Goal: Task Accomplishment & Management: Complete application form

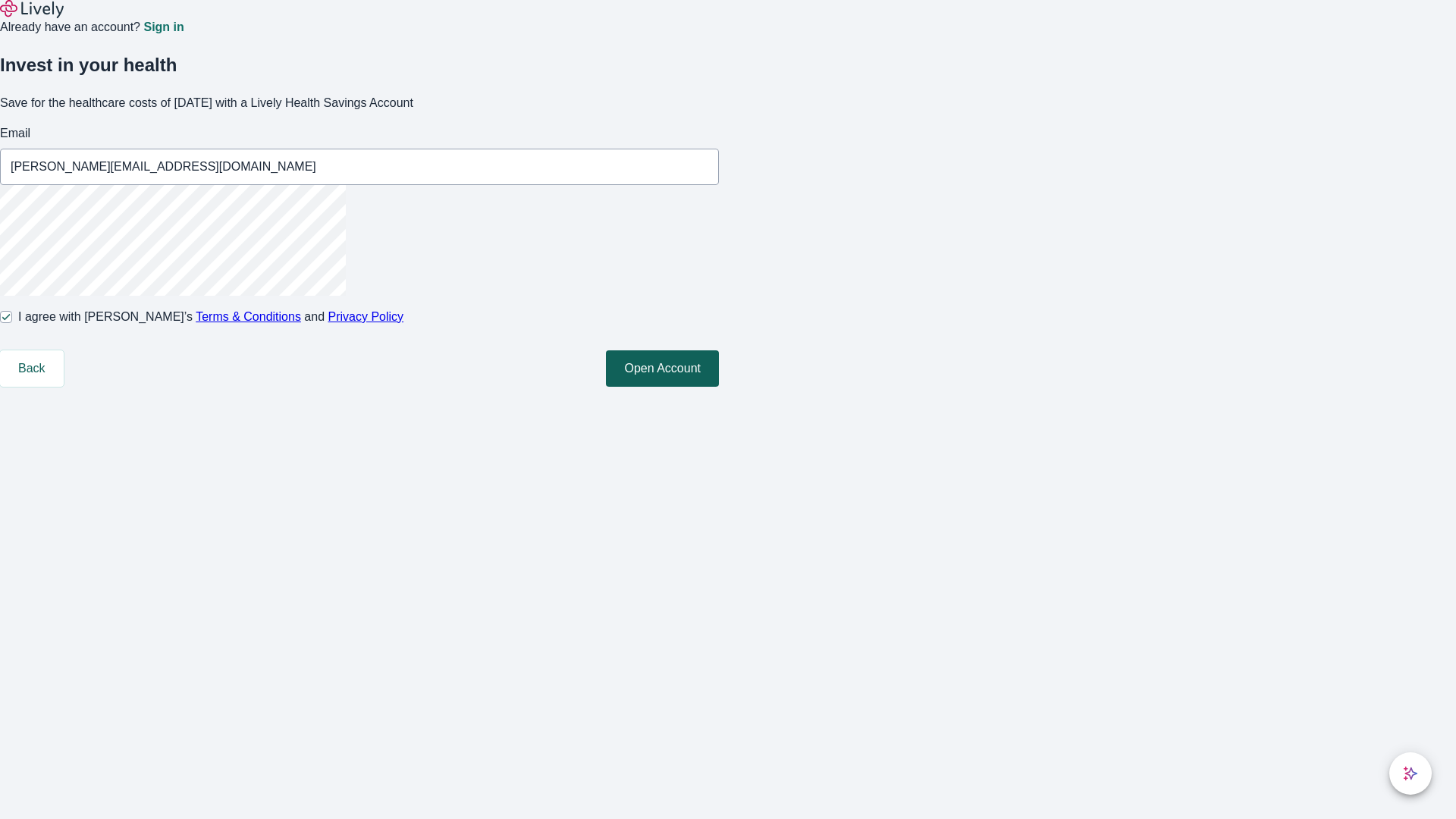
click at [719, 387] on button "Open Account" at bounding box center [662, 368] width 113 height 36
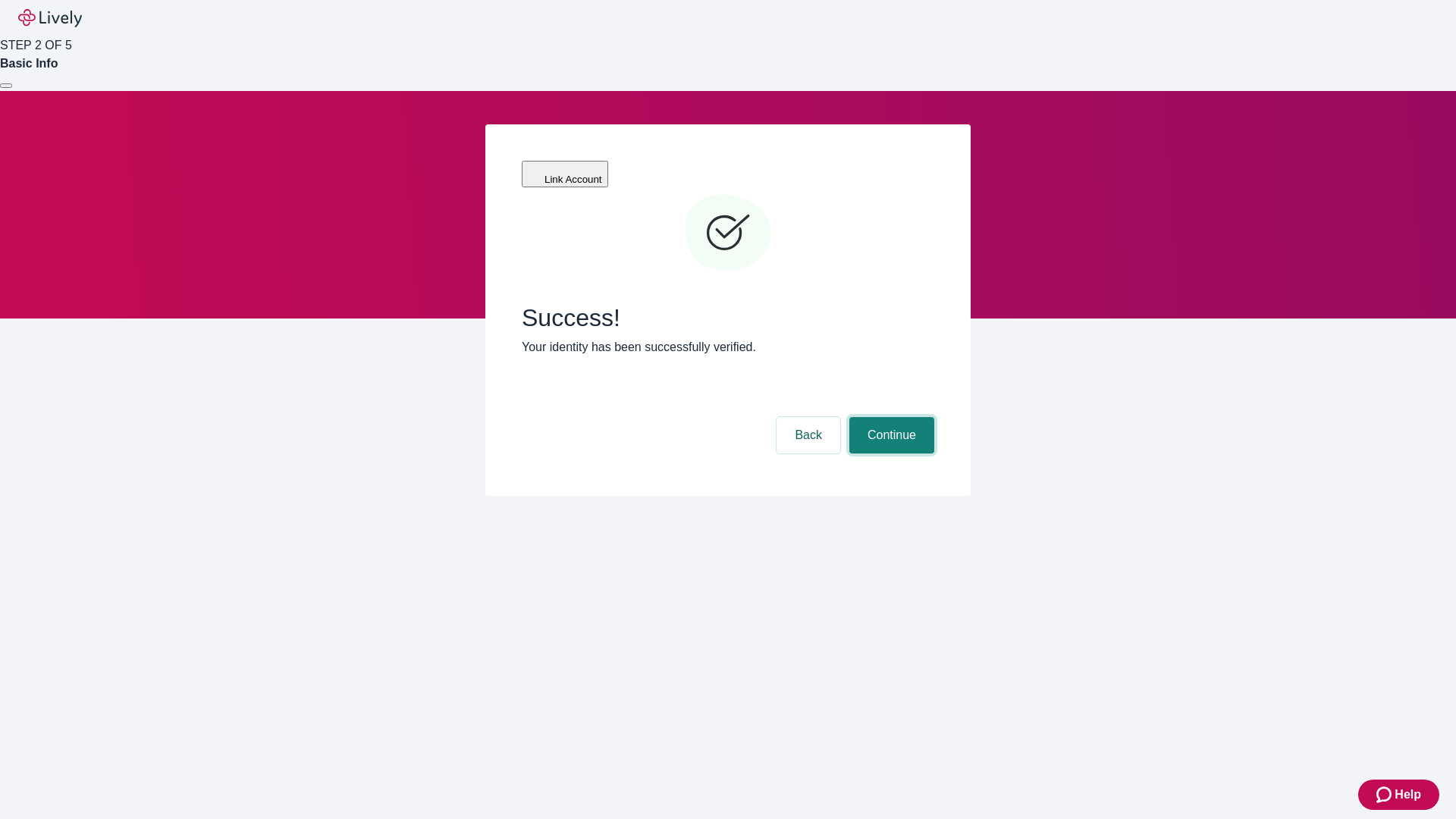
click at [889, 417] on button "Continue" at bounding box center [892, 435] width 85 height 36
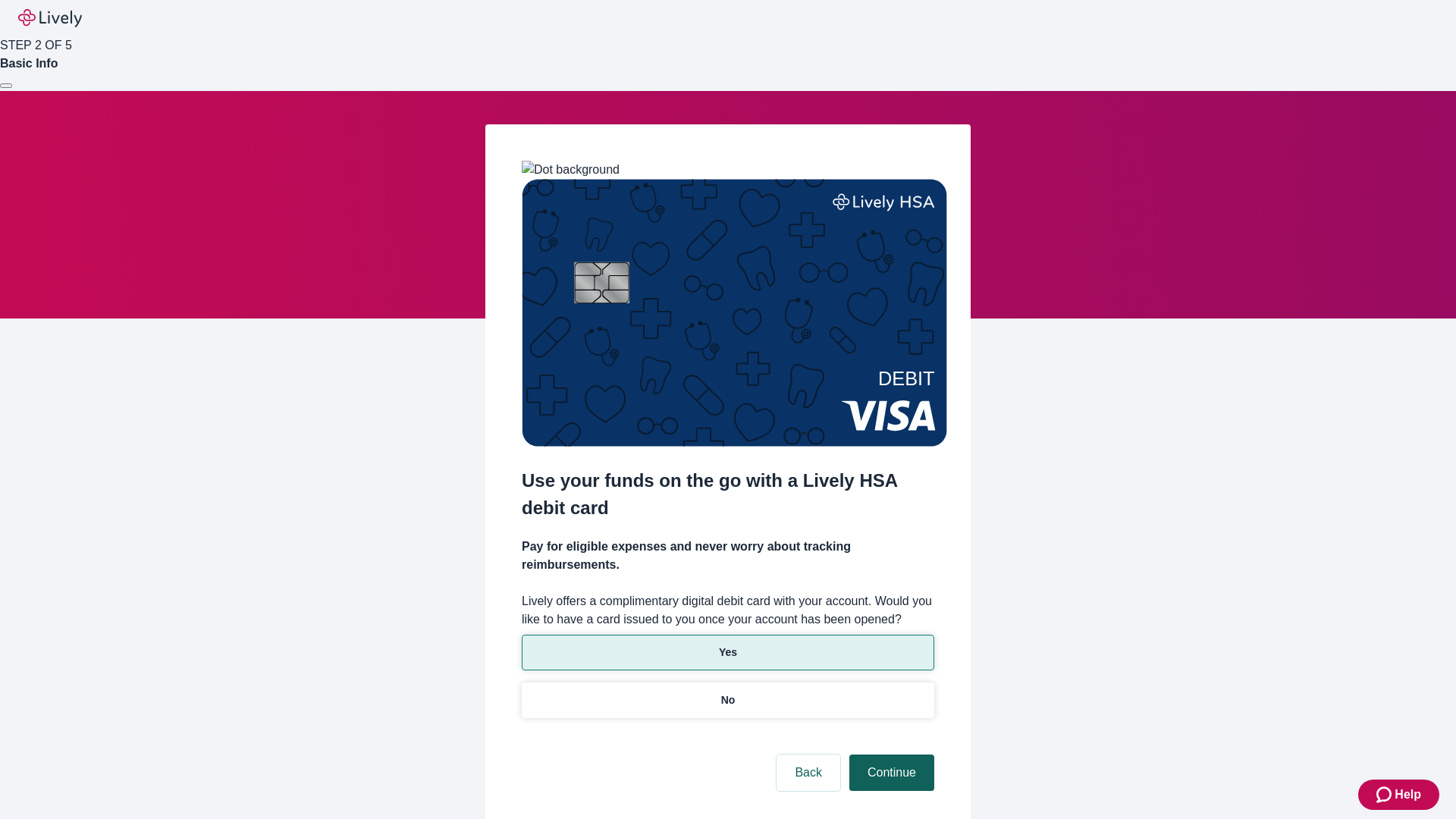
click at [727, 644] on p "Yes" at bounding box center [728, 652] width 18 height 16
click at [889, 755] on button "Continue" at bounding box center [892, 773] width 85 height 36
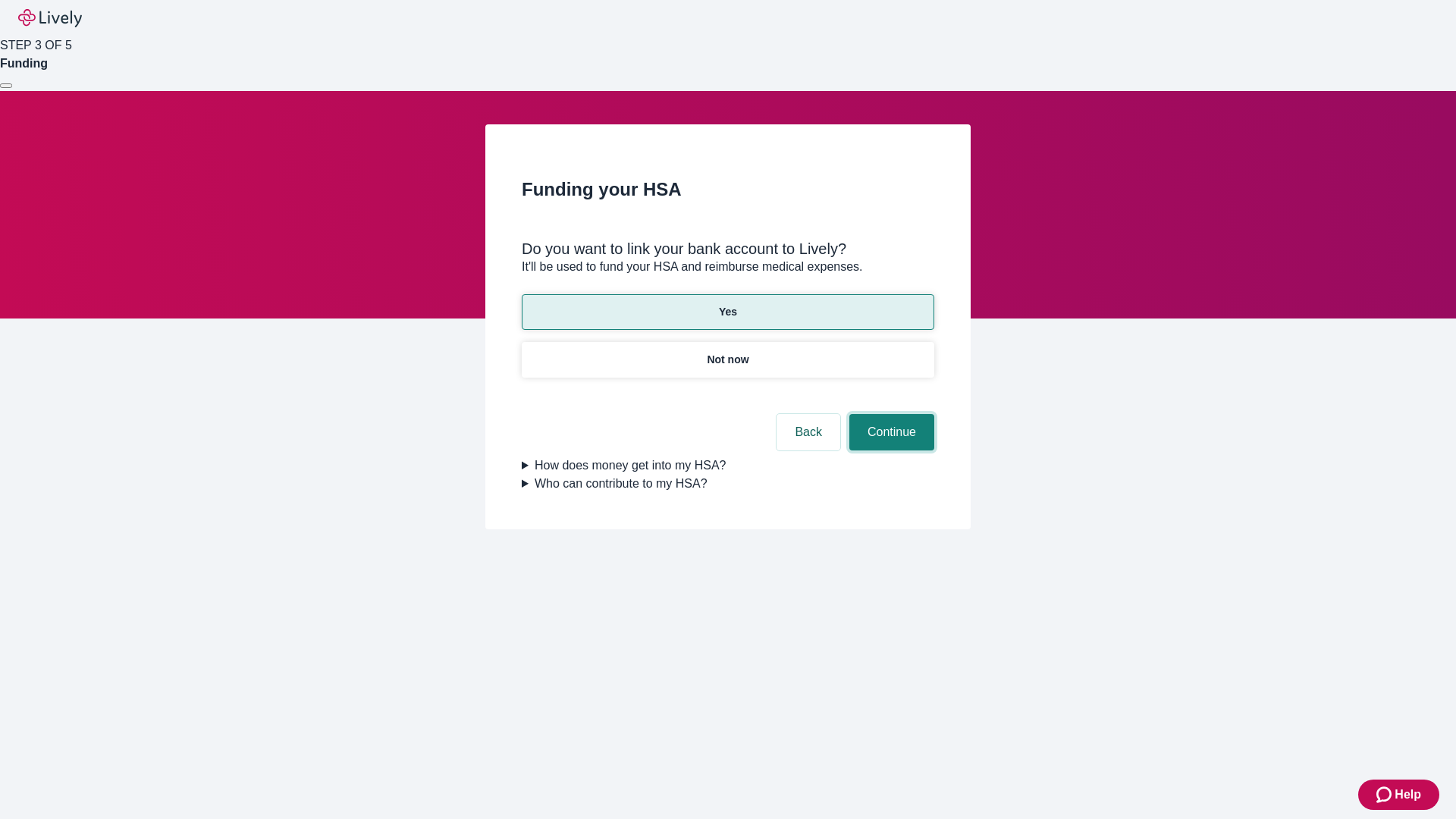
click at [889, 415] on button "Continue" at bounding box center [892, 432] width 85 height 36
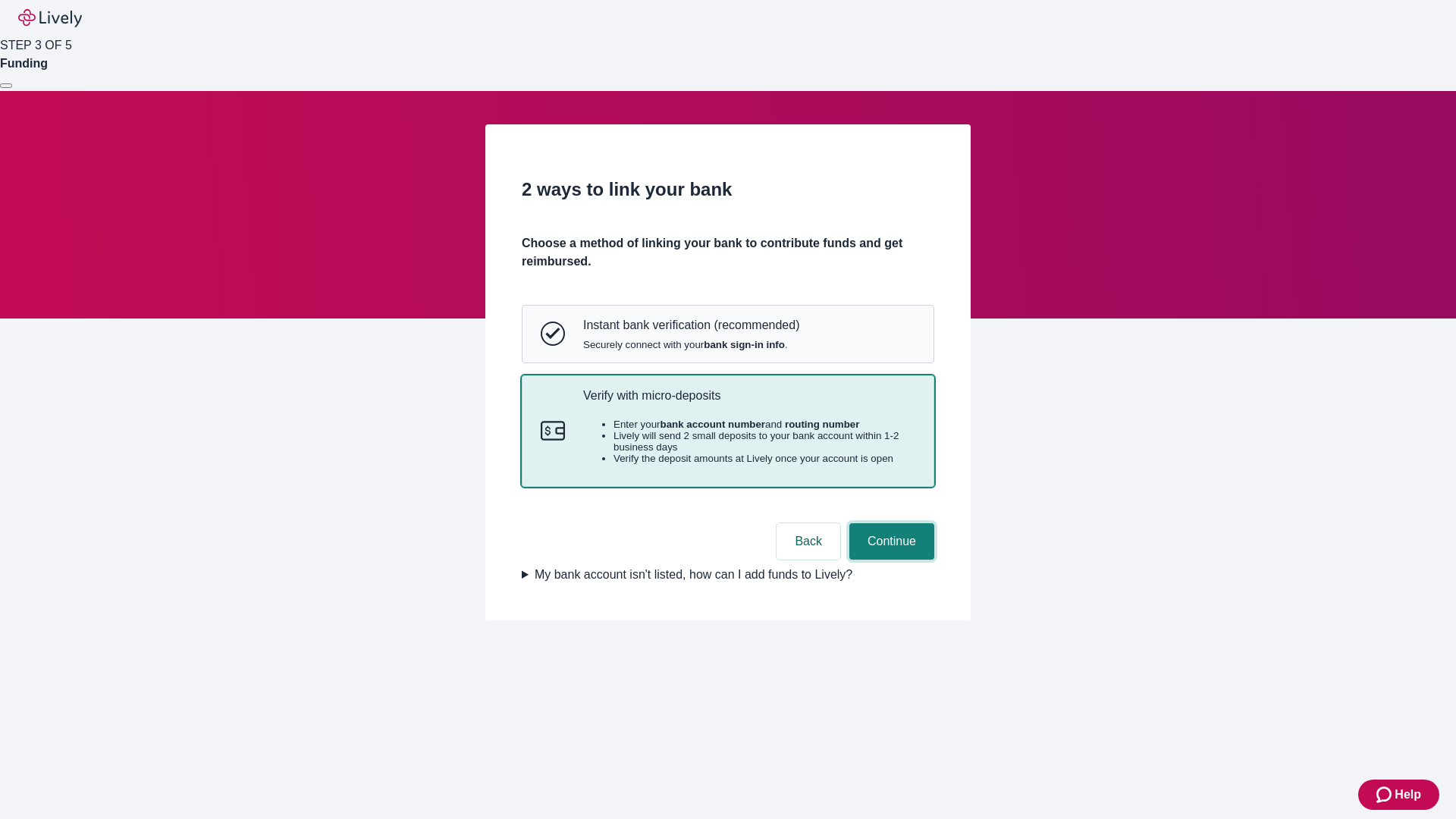
click at [889, 560] on button "Continue" at bounding box center [892, 541] width 85 height 36
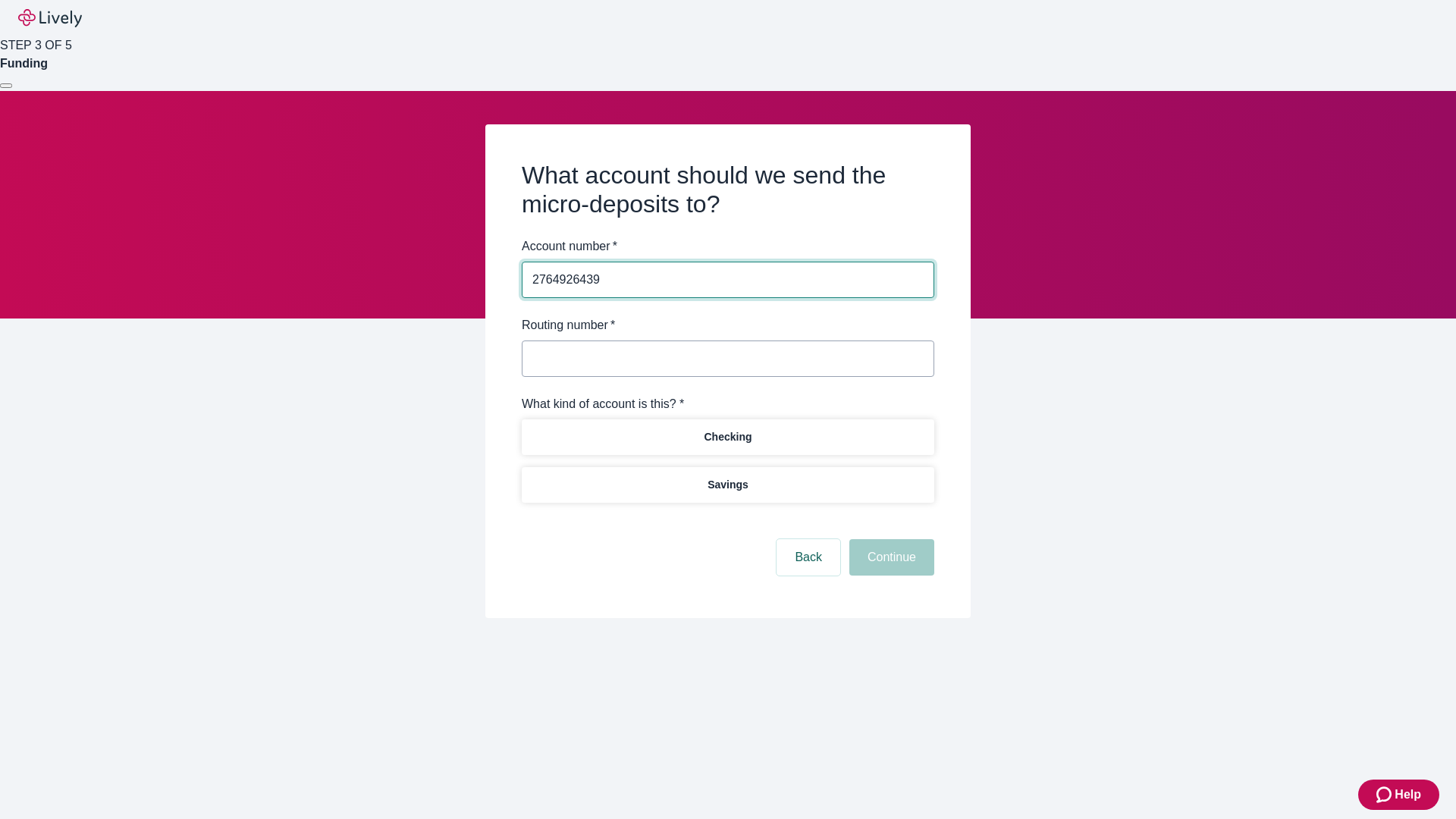
type input "2764926439"
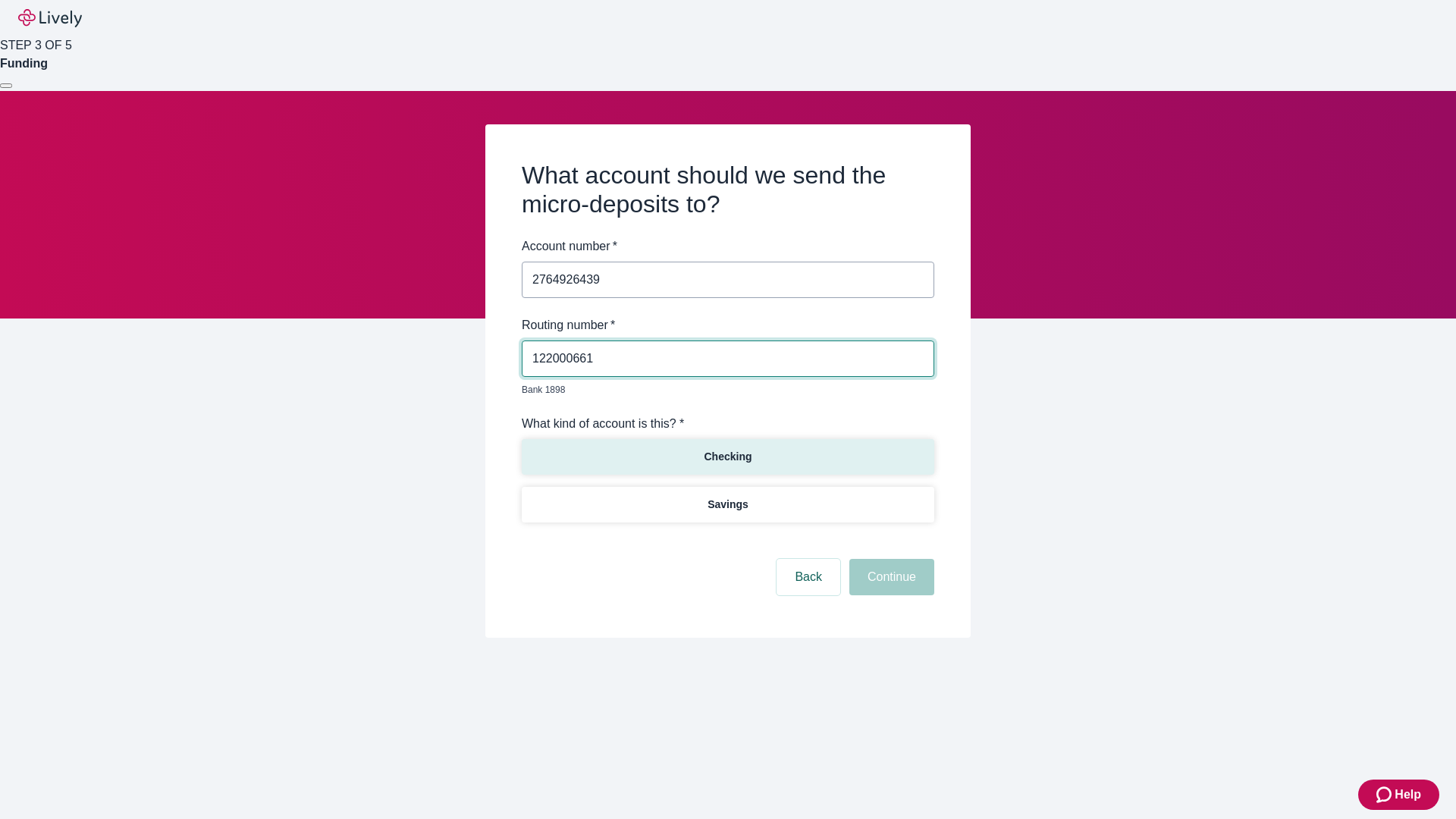
type input "122000661"
click at [727, 449] on p "Checking" at bounding box center [727, 456] width 48 height 16
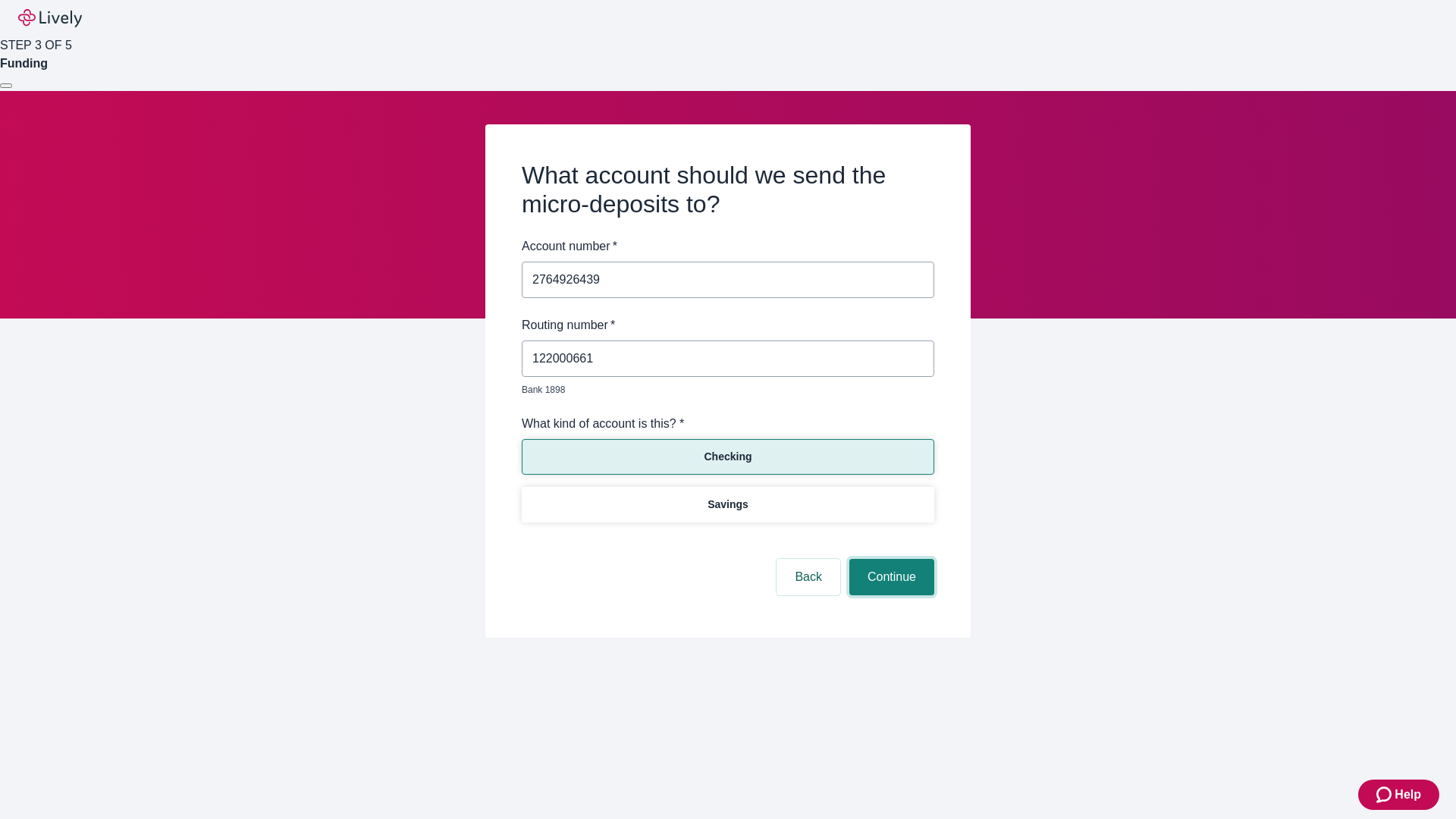
click at [889, 560] on button "Continue" at bounding box center [892, 576] width 85 height 36
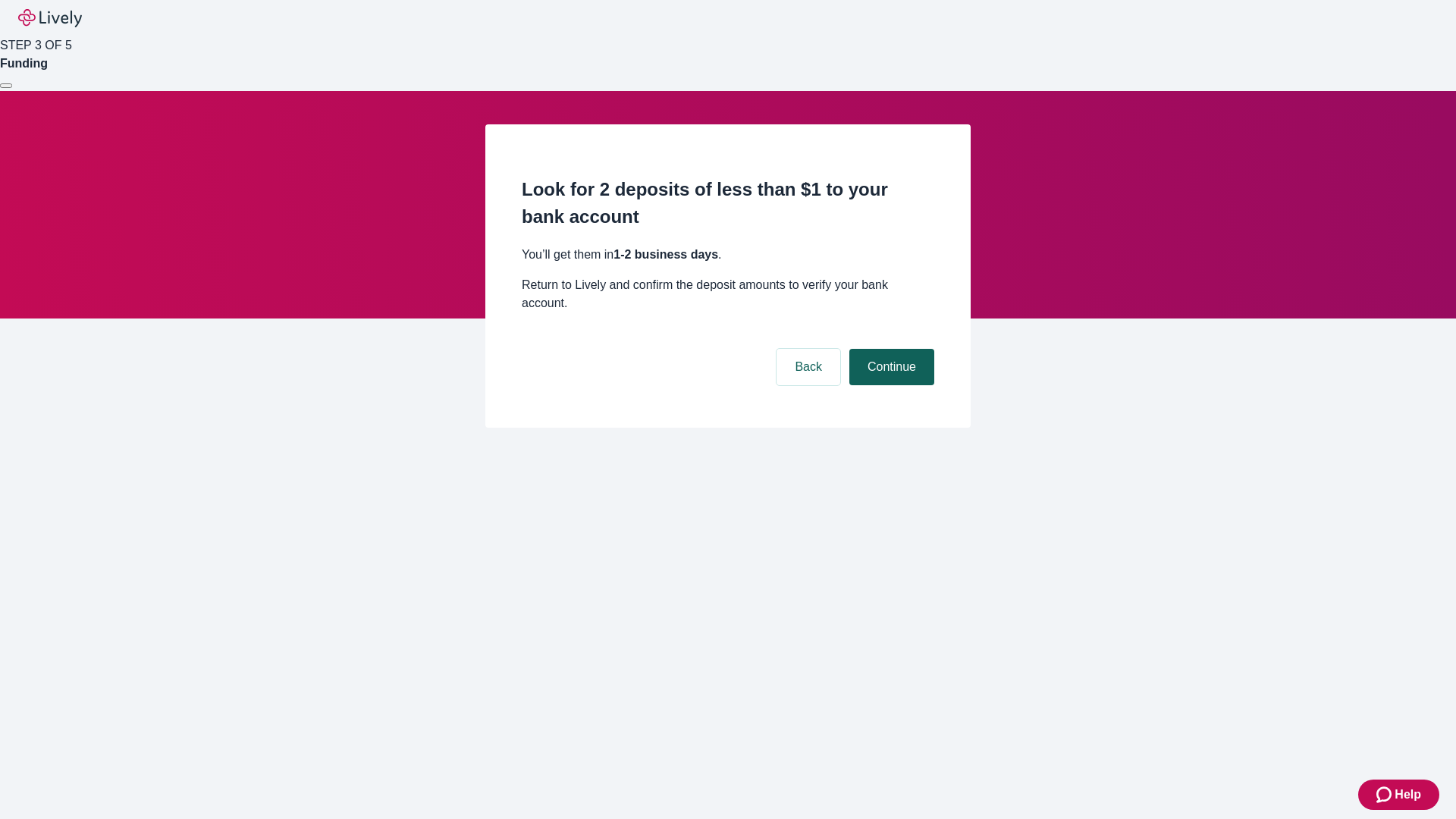
click at [889, 349] on button "Continue" at bounding box center [892, 367] width 85 height 36
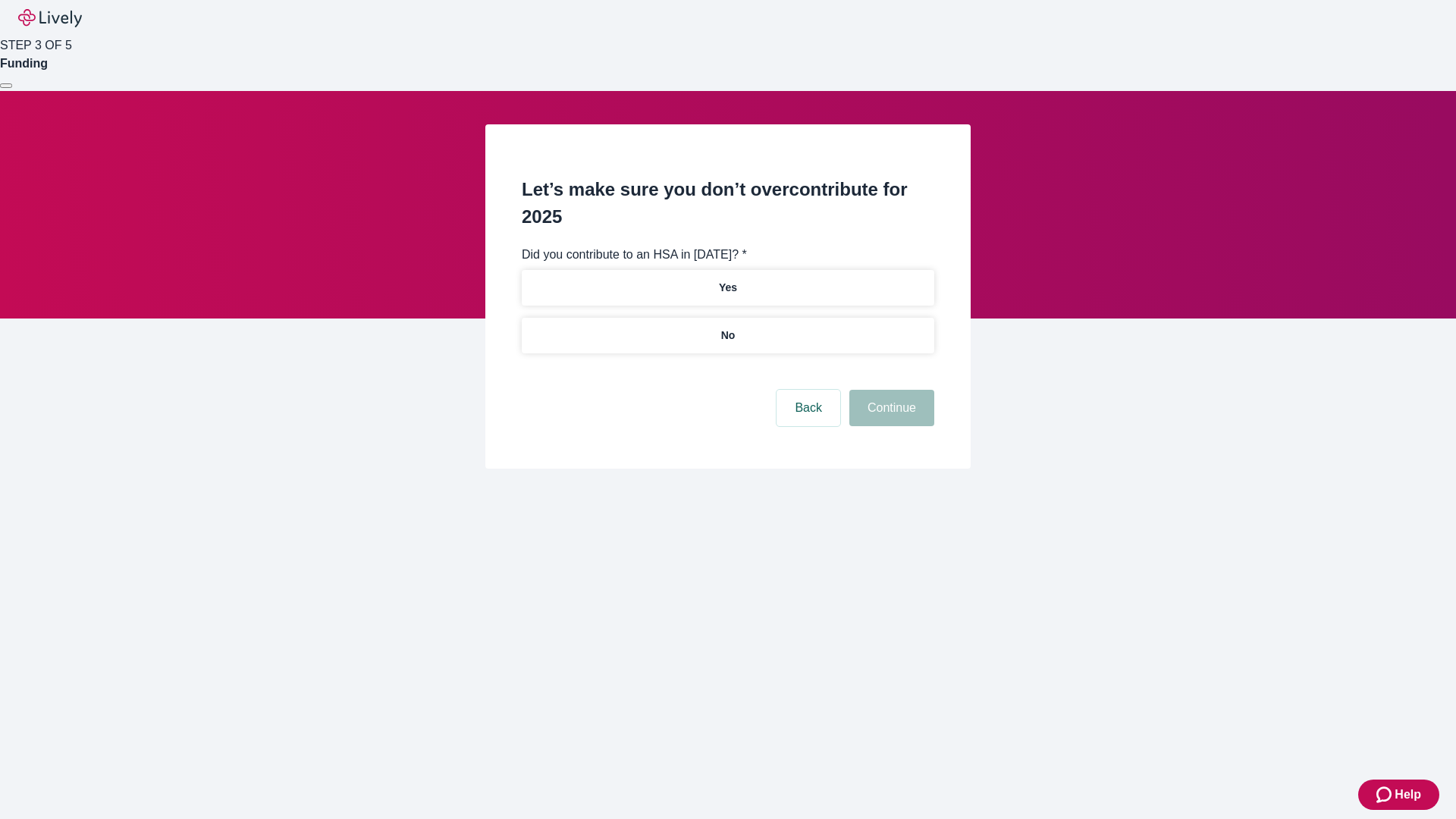
click at [727, 328] on p "No" at bounding box center [728, 336] width 14 height 16
click at [889, 390] on button "Continue" at bounding box center [892, 408] width 85 height 36
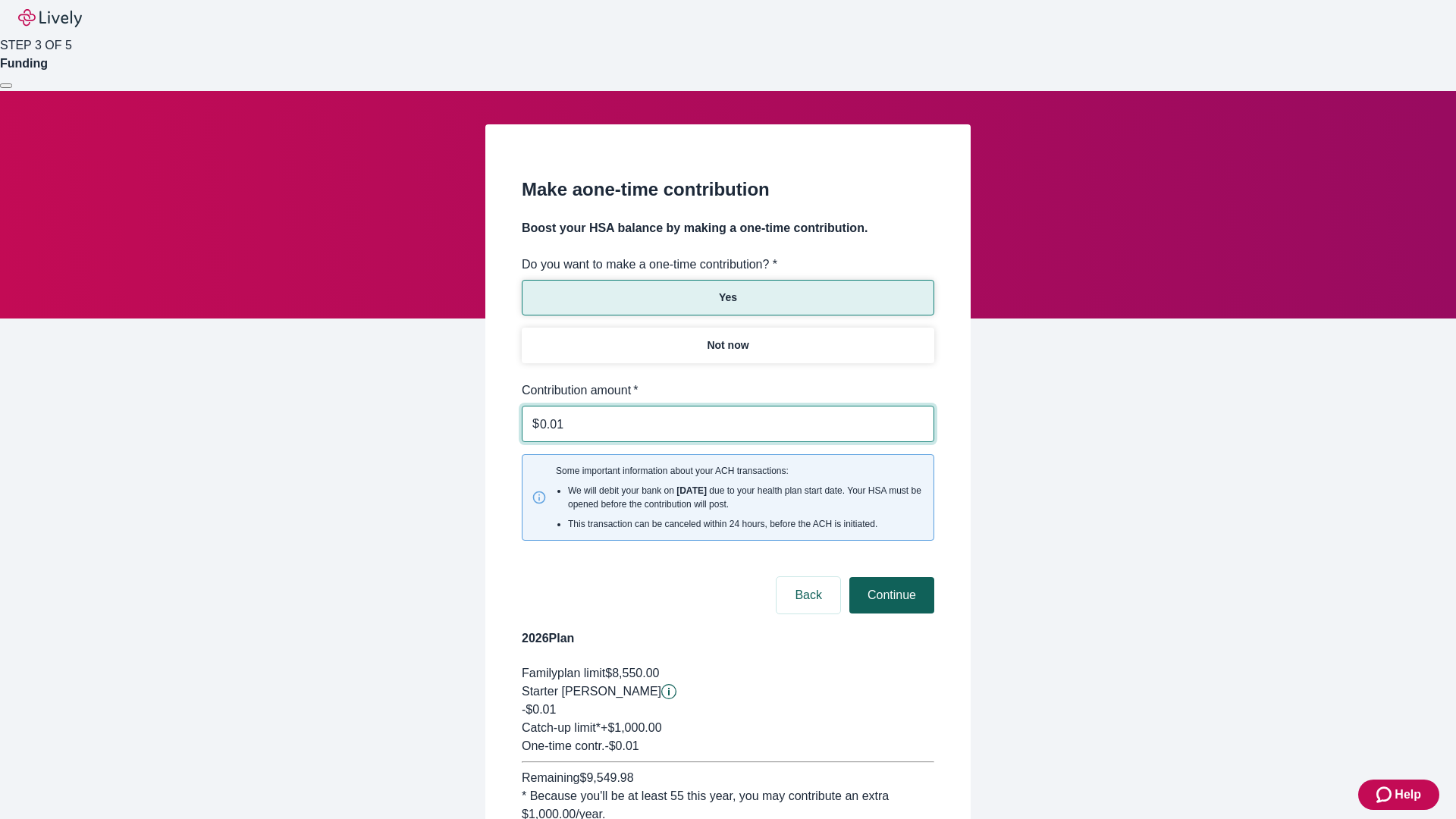
type input "0.01"
click at [889, 577] on button "Continue" at bounding box center [892, 595] width 85 height 36
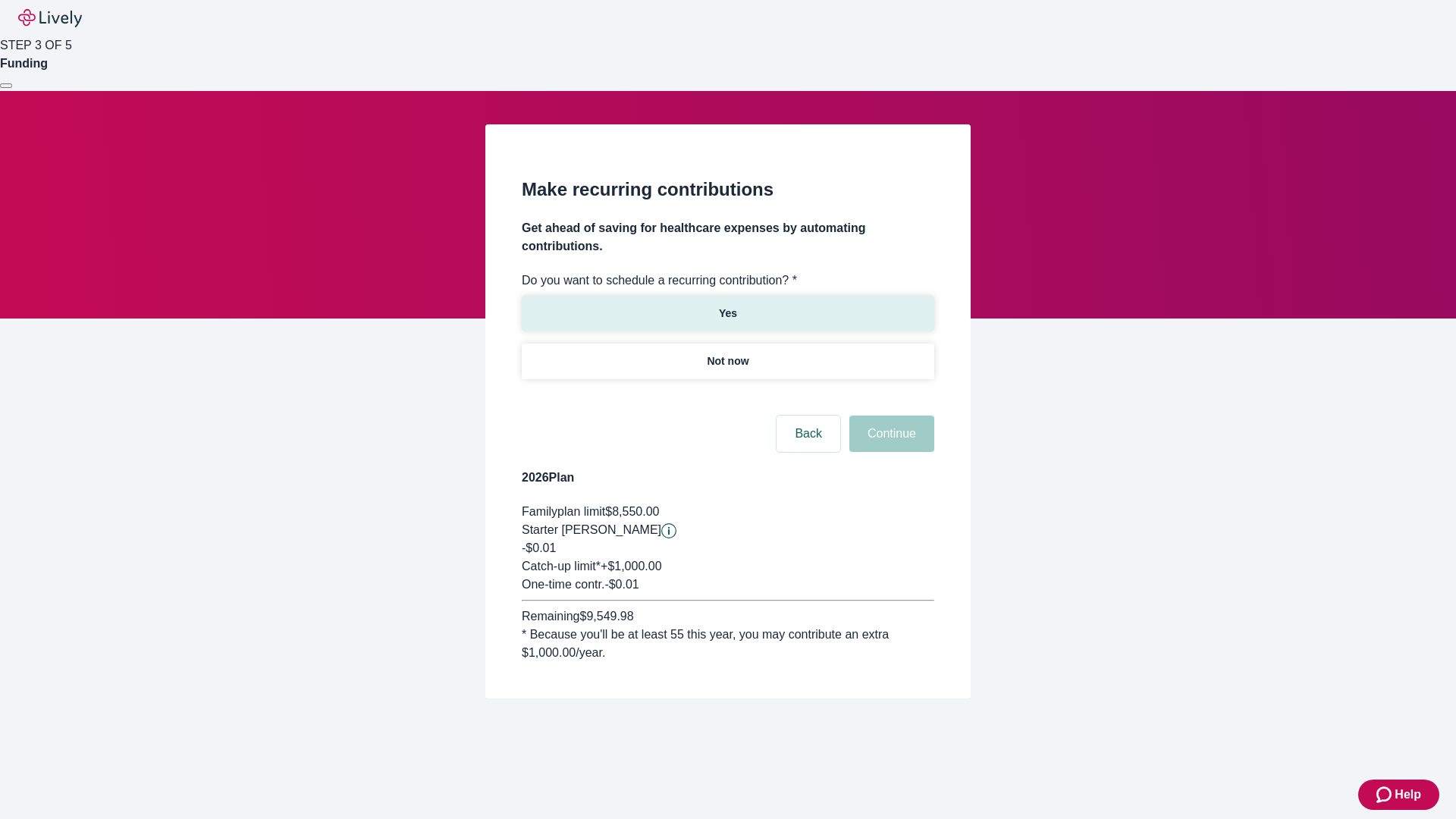
click at [727, 305] on p "Yes" at bounding box center [728, 313] width 18 height 16
click at [727, 398] on body "Help STEP 3 OF 5 Funding Make recurring contributions Get ahead of saving for h…" at bounding box center [728, 385] width 1456 height 771
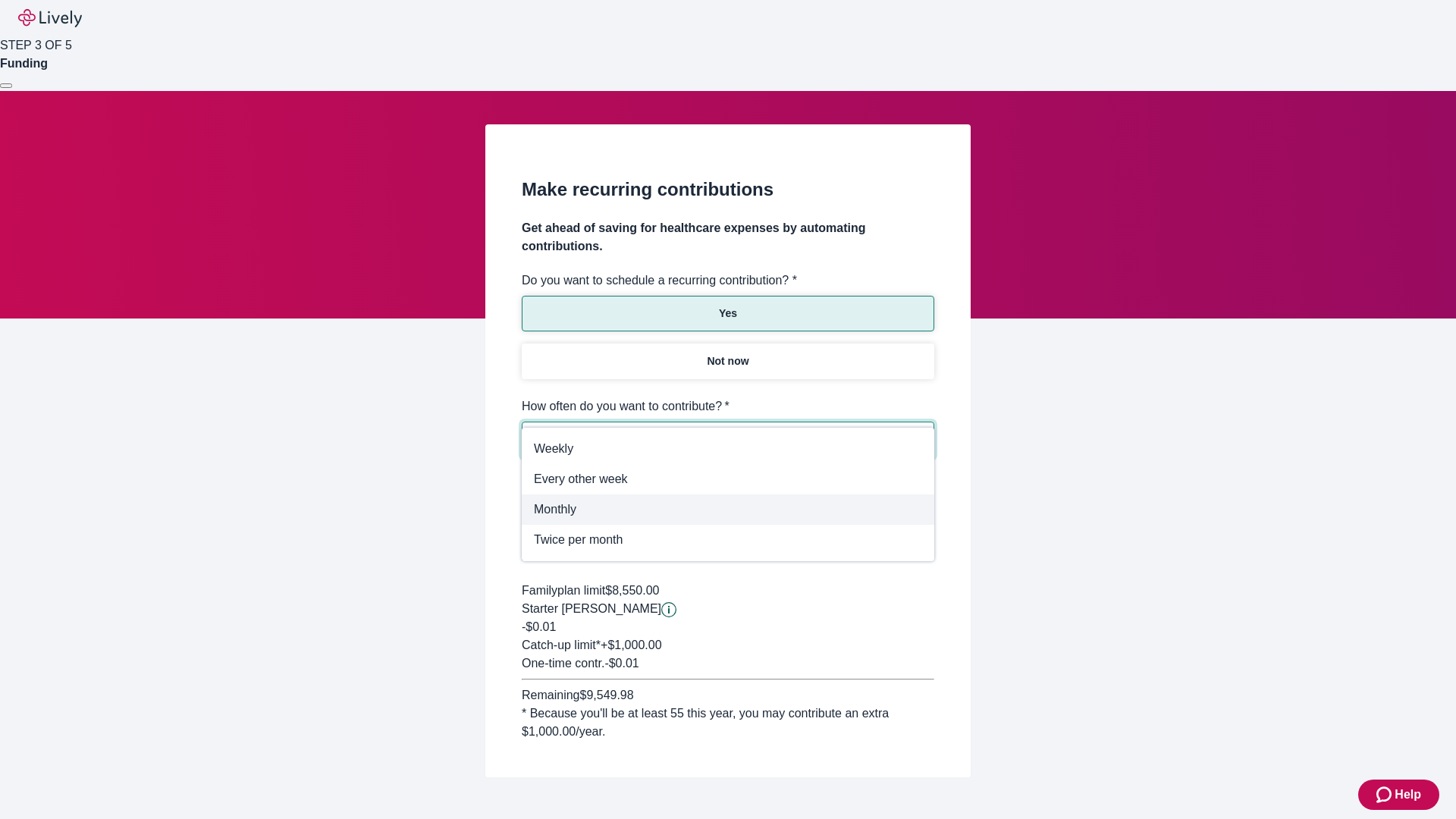
click at [728, 501] on span "Monthly" at bounding box center [727, 510] width 388 height 18
type input "Monthly"
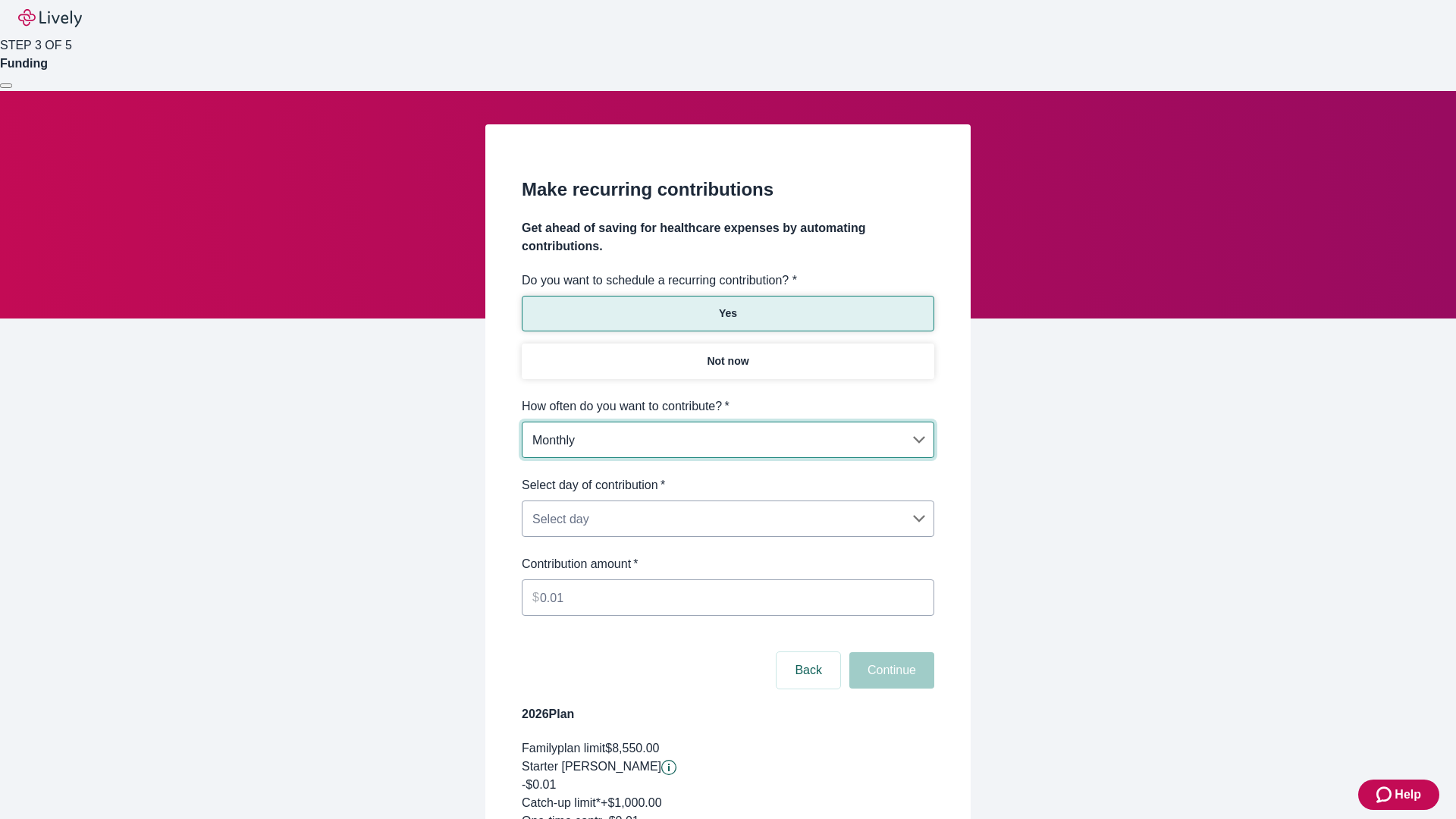
click at [727, 477] on body "Help STEP 3 OF 5 Funding Make recurring contributions Get ahead of saving for h…" at bounding box center [728, 503] width 1456 height 1008
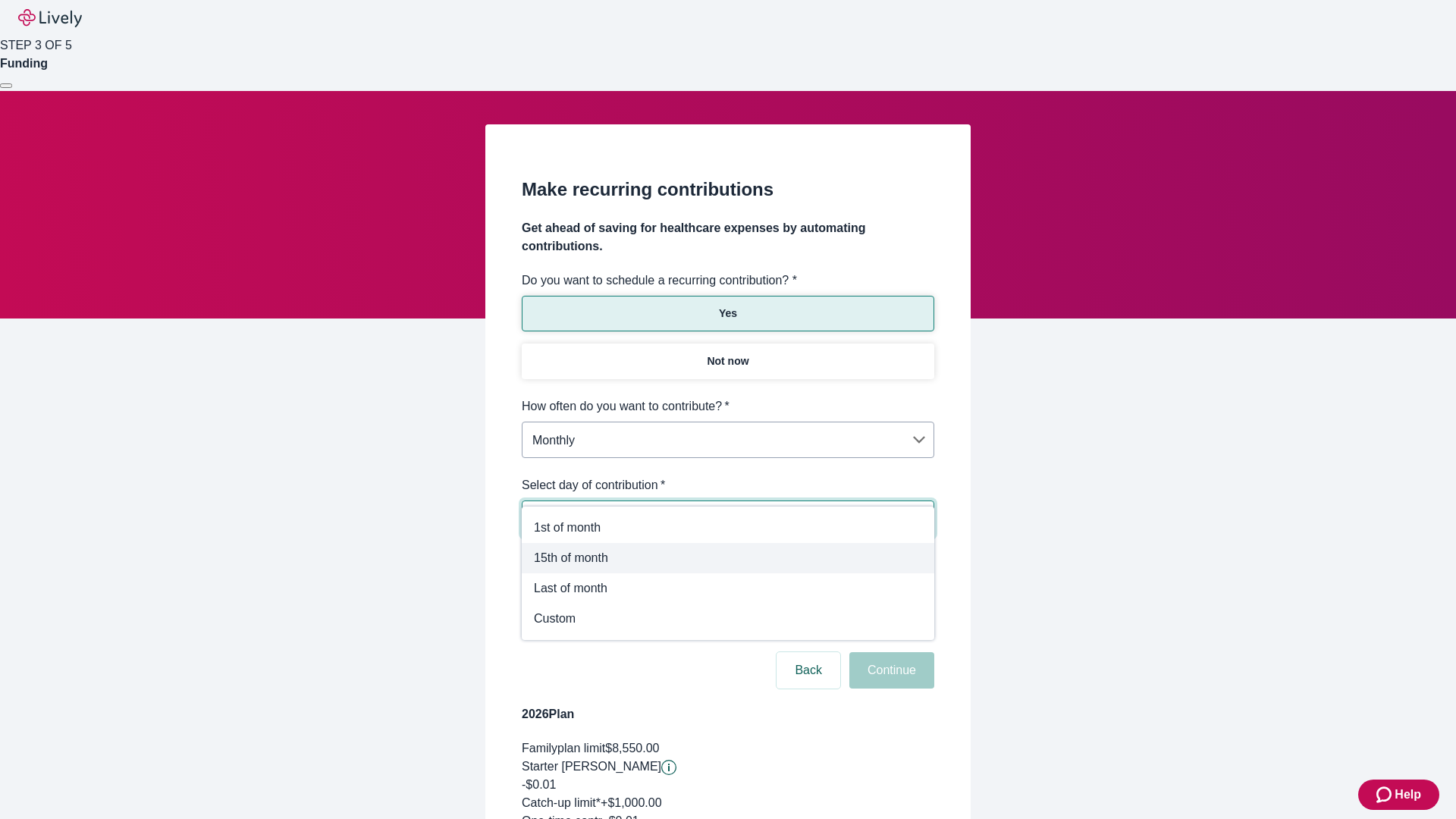
click at [728, 558] on span "15th of month" at bounding box center [727, 559] width 388 height 18
type input "Monthly15th"
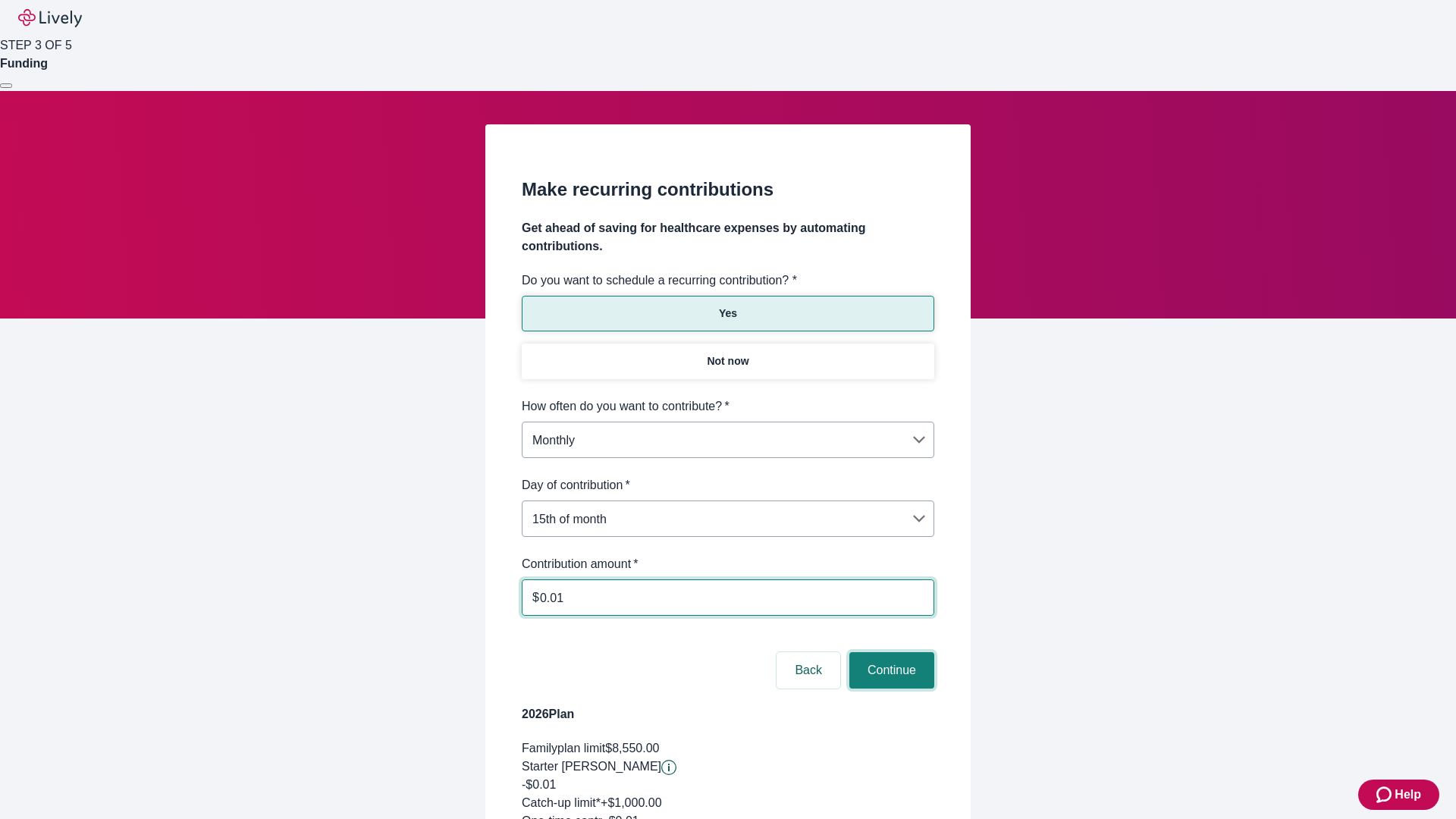
click at [889, 652] on button "Continue" at bounding box center [892, 670] width 85 height 36
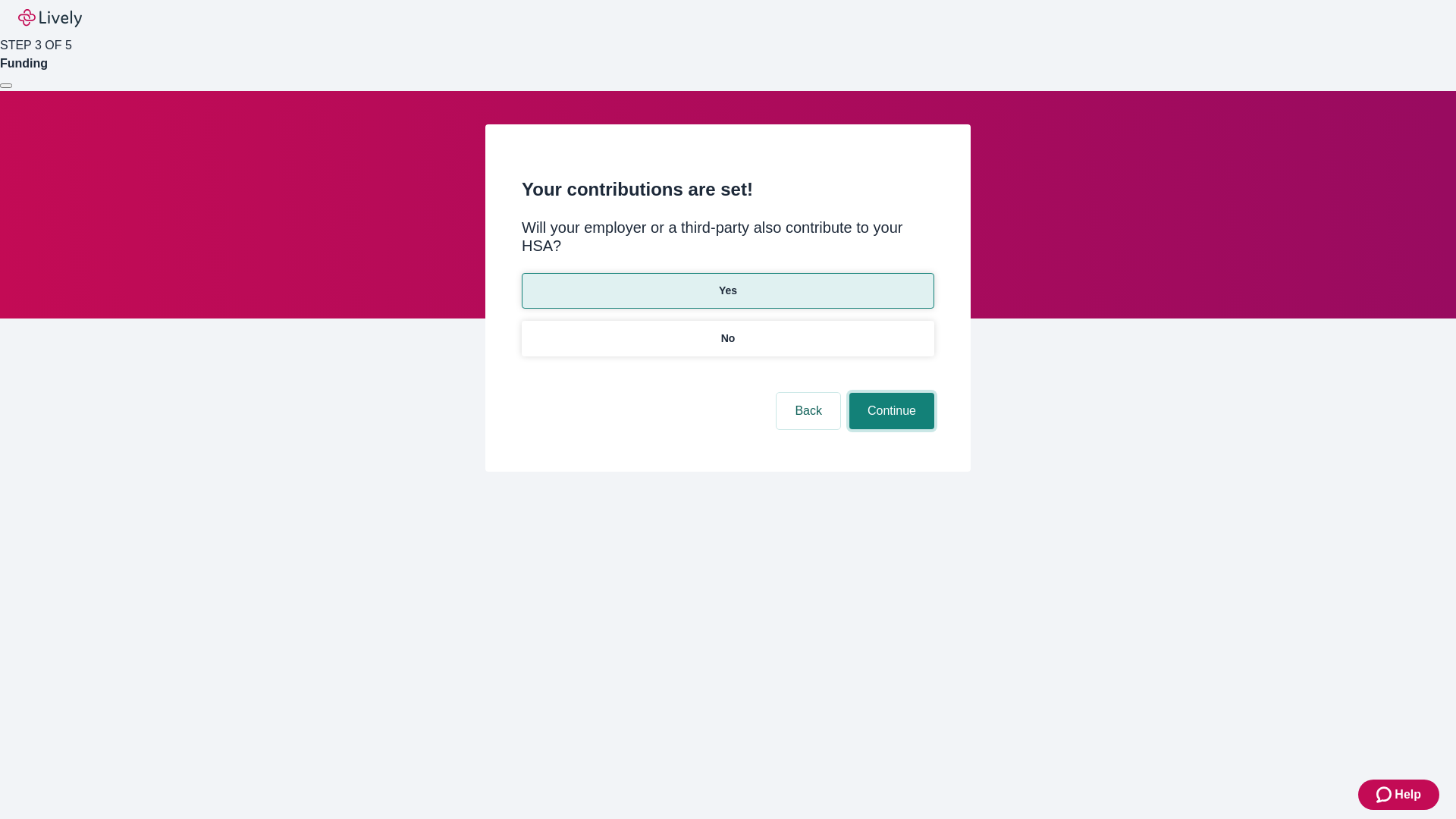
click at [889, 393] on button "Continue" at bounding box center [892, 410] width 85 height 36
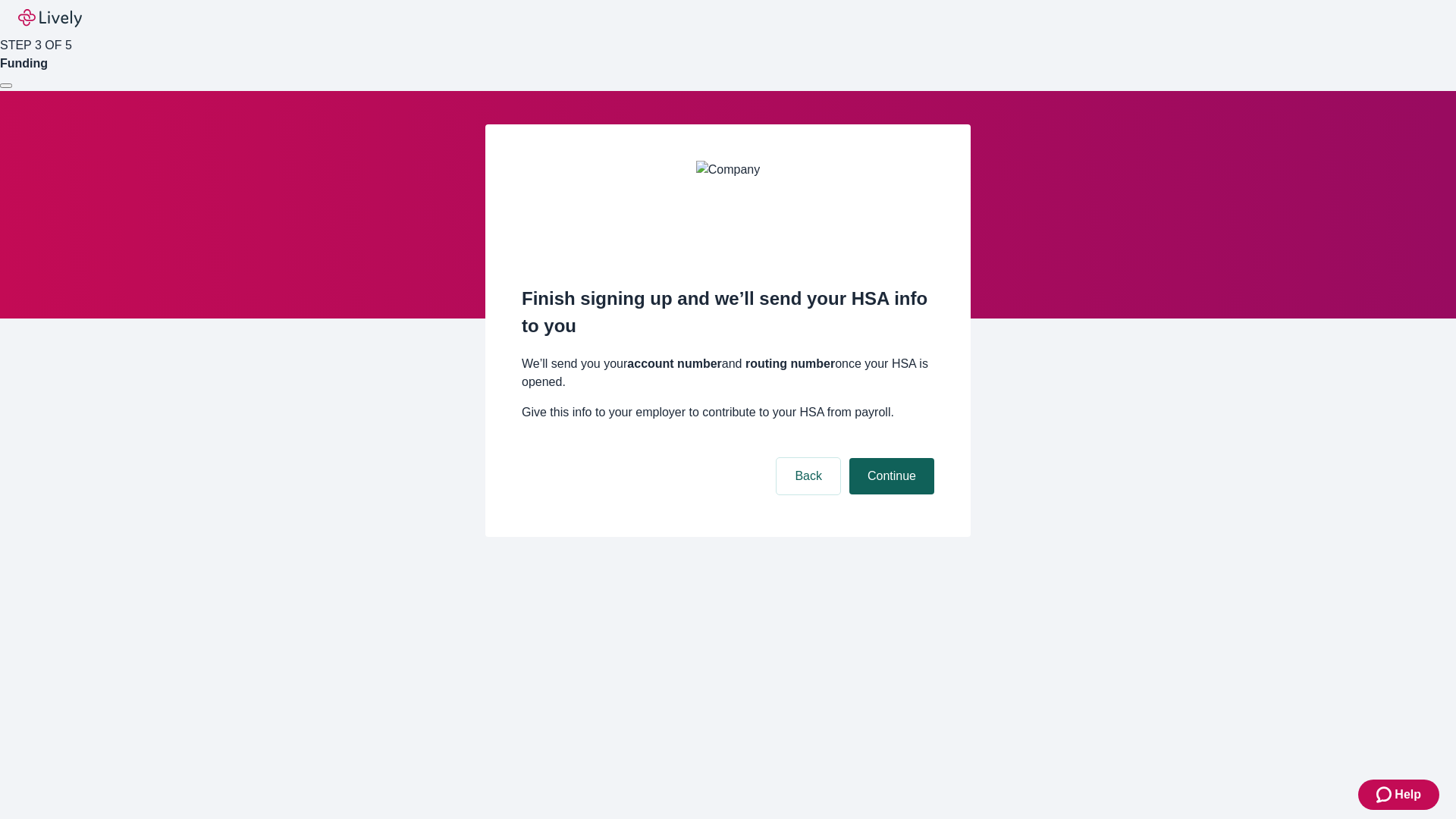
click at [889, 458] on button "Continue" at bounding box center [892, 476] width 85 height 36
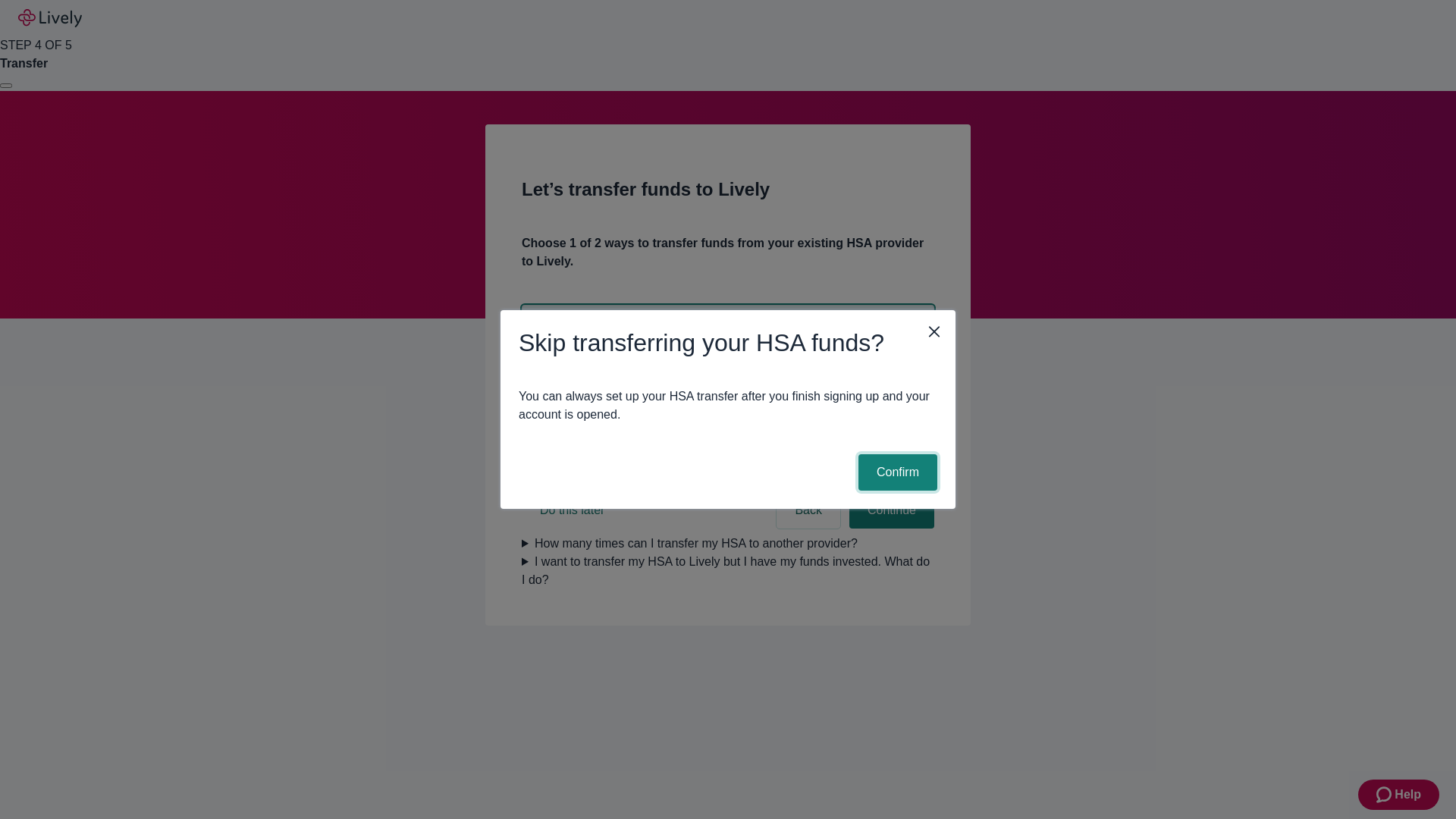
click at [896, 472] on button "Confirm" at bounding box center [897, 472] width 79 height 36
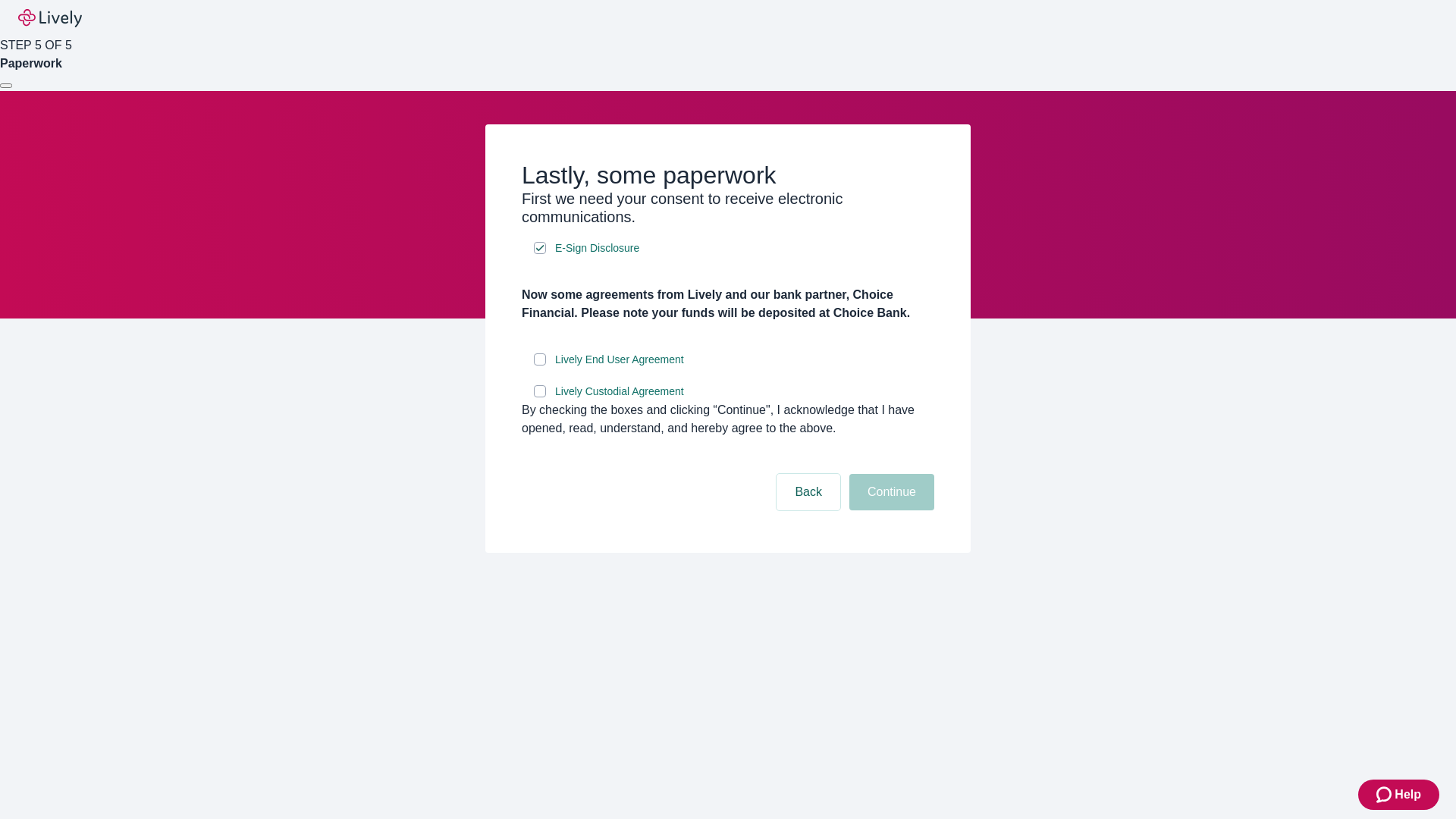
click at [540, 366] on input "Lively End User Agreement" at bounding box center [539, 359] width 12 height 12
checkbox input "true"
click at [540, 398] on input "Lively Custodial Agreement" at bounding box center [539, 391] width 12 height 12
checkbox input "true"
click at [889, 510] on button "Continue" at bounding box center [892, 492] width 85 height 36
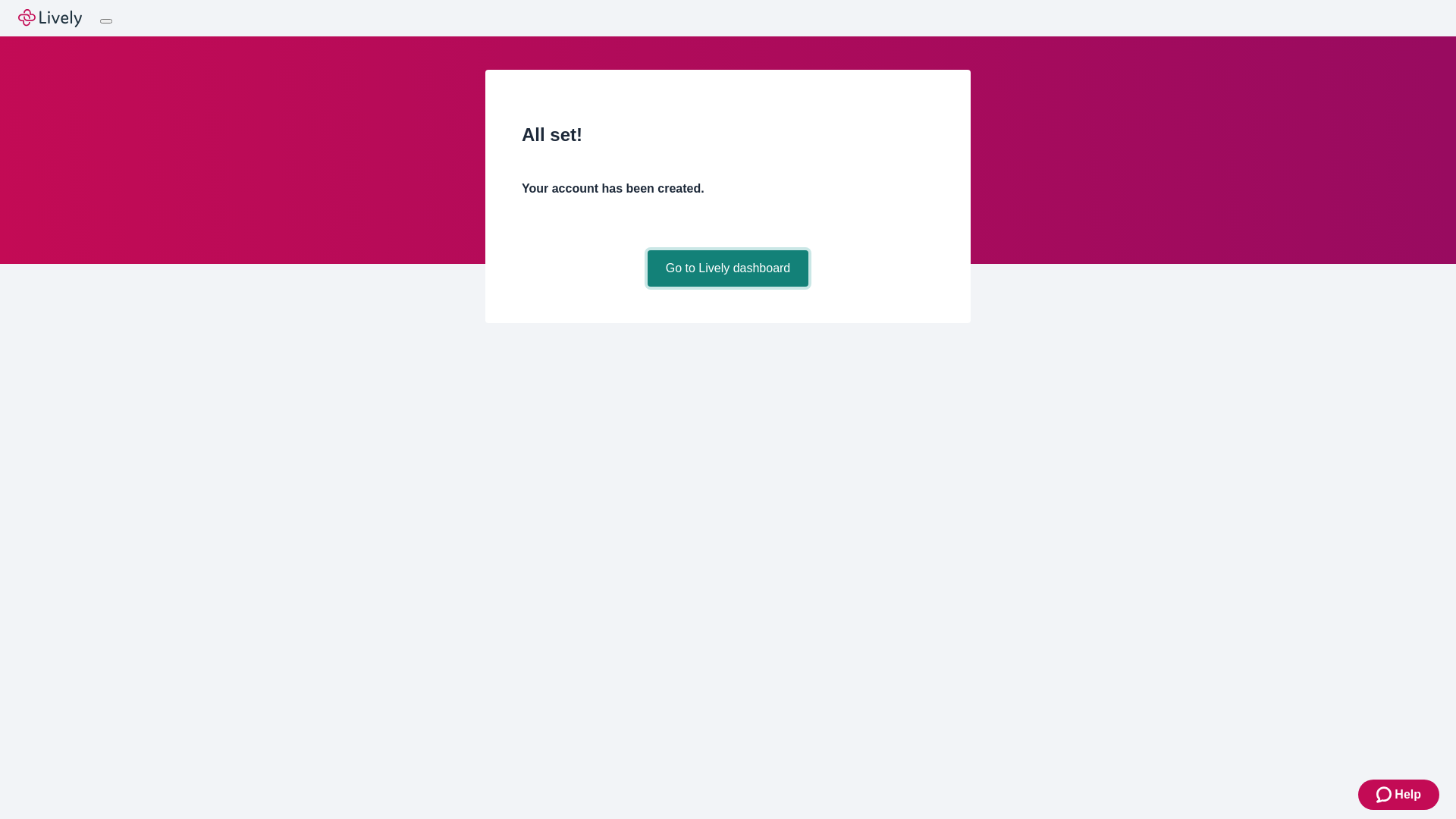
click at [727, 287] on link "Go to Lively dashboard" at bounding box center [728, 268] width 162 height 36
